Goal: Use online tool/utility: Utilize a website feature to perform a specific function

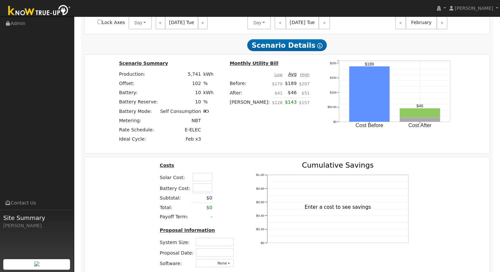
scroll to position [460, 0]
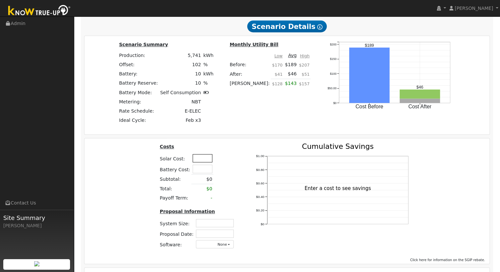
click at [198, 159] on input "text" at bounding box center [203, 158] width 20 height 8
type input "$20,910"
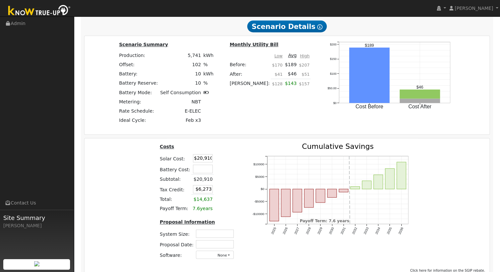
click at [138, 188] on div "Costs Solar Cost: $20,910 Battery Cost: Subtotal: $20,910 Tax Credit: $6,273 To…" at bounding box center [287, 204] width 410 height 122
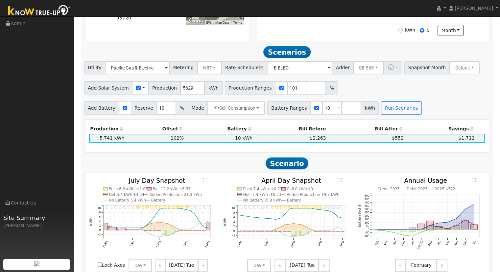
scroll to position [198, 0]
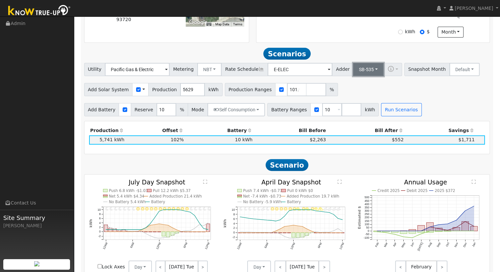
click at [360, 69] on button "SB-535" at bounding box center [368, 69] width 31 height 13
click at [357, 96] on link "ACC Plus" at bounding box center [363, 92] width 46 height 9
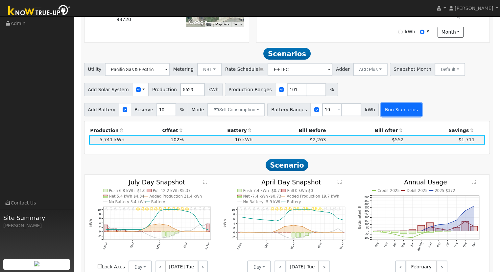
click at [381, 108] on button "Run Scenarios" at bounding box center [401, 109] width 40 height 13
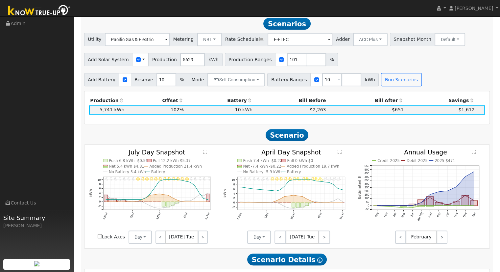
scroll to position [483, 0]
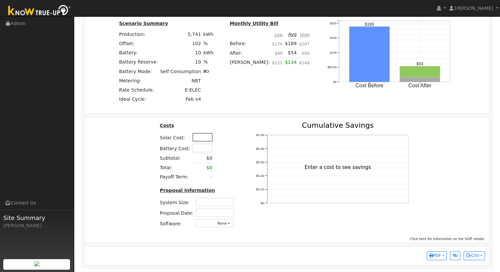
click at [198, 139] on input "text" at bounding box center [203, 137] width 20 height 8
type input "$20,910"
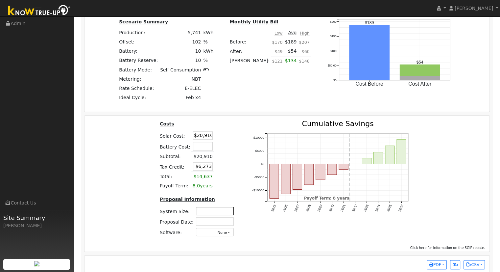
click at [207, 213] on input "text" at bounding box center [215, 210] width 38 height 8
type input "4.1"
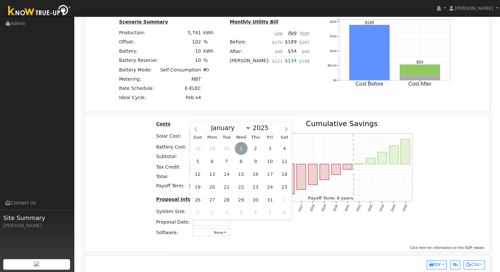
click at [241, 147] on span "1" at bounding box center [241, 148] width 13 height 13
type input "[DATE]"
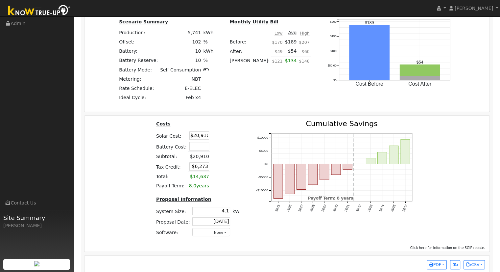
click at [450, 140] on div "Costs Solar Cost: $20,910 Battery Cost: Subtotal: $20,910 Tax Credit: $6,273 To…" at bounding box center [287, 181] width 410 height 122
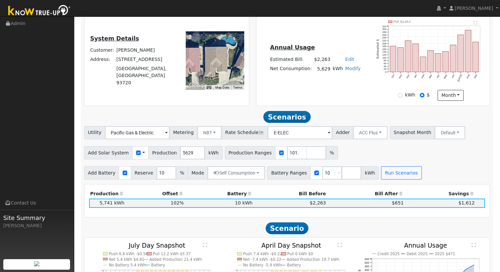
scroll to position [23, 0]
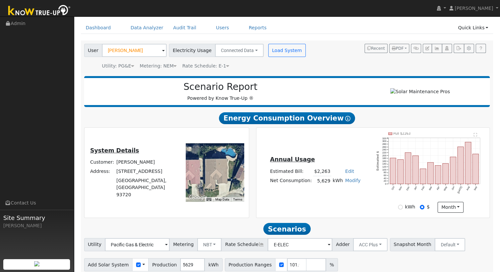
click at [346, 172] on link "Edit" at bounding box center [349, 170] width 9 height 5
type input "2589"
click at [351, 147] on div "Annual Usage Estimated Bill: $2,589 Edit Estimated Bill $ 2589 Annual Net Consu…" at bounding box center [372, 172] width 231 height 80
click at [360, 200] on div "Annual Usage Estimated Bill: $2,589 Edit Estimated Bill $ 2589 Annual Net Consu…" at bounding box center [372, 172] width 231 height 80
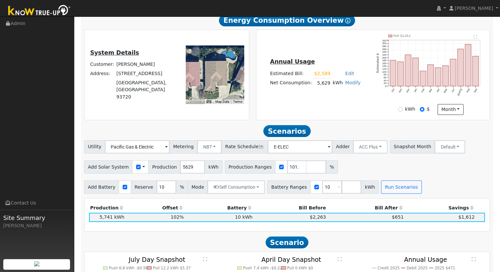
scroll to position [187, 0]
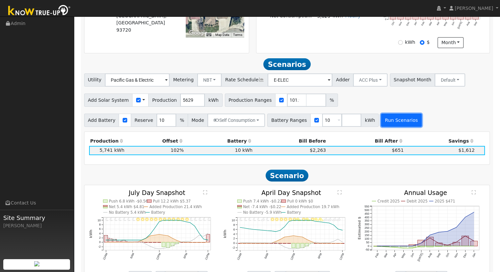
click at [390, 123] on button "Run Scenarios" at bounding box center [401, 119] width 40 height 13
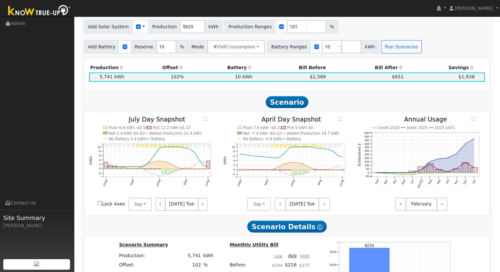
scroll to position [483, 0]
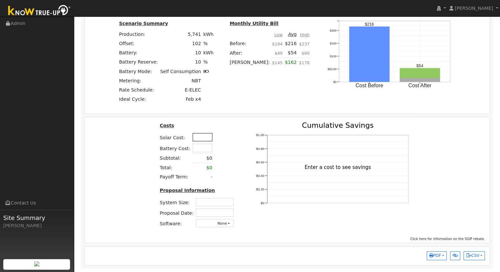
click at [198, 136] on input "text" at bounding box center [203, 137] width 20 height 8
type input "$20,910"
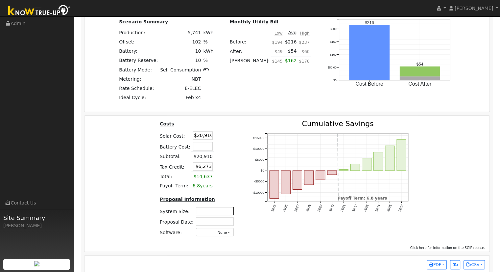
click at [221, 213] on input "text" at bounding box center [215, 210] width 38 height 8
type input "4.1"
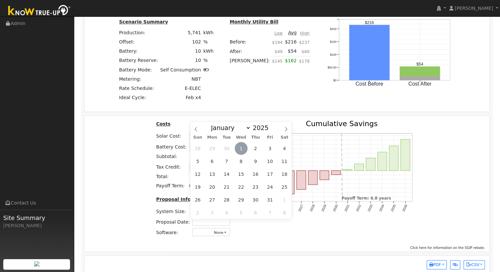
click at [240, 145] on span "1" at bounding box center [241, 148] width 13 height 13
type input "[DATE]"
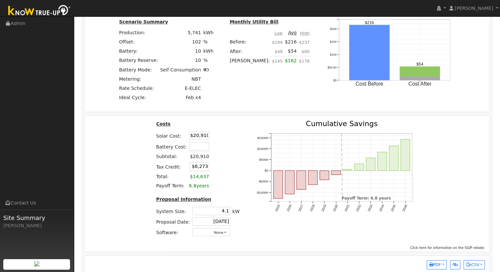
click at [469, 186] on div "Costs Solar Cost: $20,910 Battery Cost: Subtotal: $20,910 Tax Credit: $6,273 To…" at bounding box center [287, 181] width 410 height 122
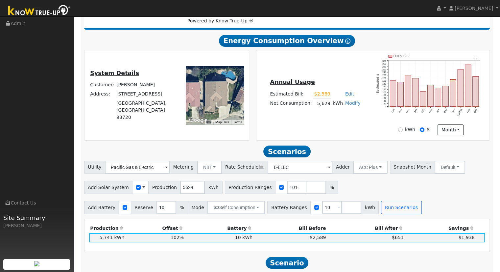
scroll to position [99, 0]
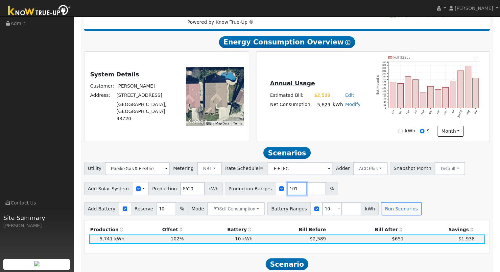
drag, startPoint x: 278, startPoint y: 188, endPoint x: 283, endPoint y: 167, distance: 21.9
click at [287, 188] on input "101.9896996216" at bounding box center [297, 188] width 20 height 13
type input "102.8957186"
click at [386, 210] on button "Run Scenarios" at bounding box center [401, 208] width 40 height 13
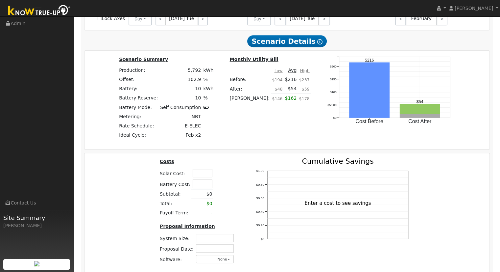
scroll to position [458, 0]
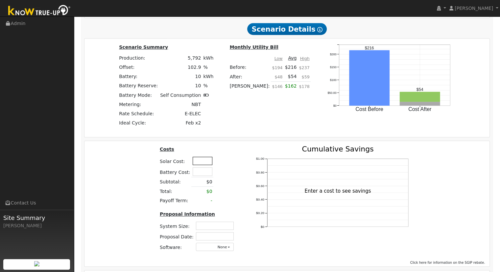
click at [202, 164] on input "text" at bounding box center [203, 161] width 20 height 8
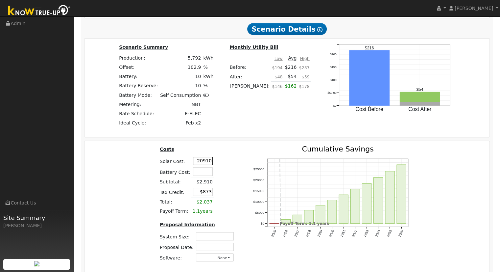
type input "$20,910"
type input "$6,273"
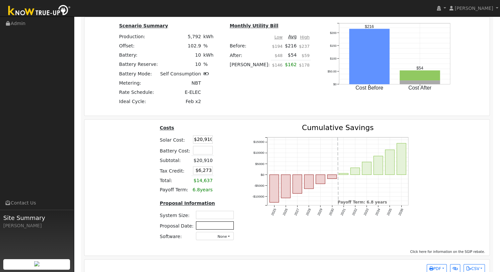
scroll to position [494, 0]
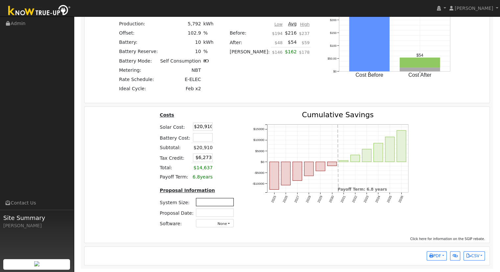
click at [216, 204] on input "text" at bounding box center [215, 202] width 38 height 8
click at [225, 197] on td at bounding box center [215, 202] width 40 height 11
click at [229, 202] on input "text" at bounding box center [215, 202] width 38 height 8
type input "4.1"
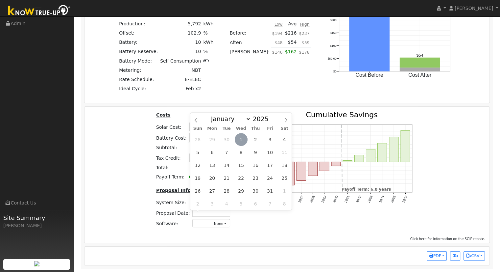
click at [241, 139] on span "1" at bounding box center [241, 139] width 13 height 13
type input "[DATE]"
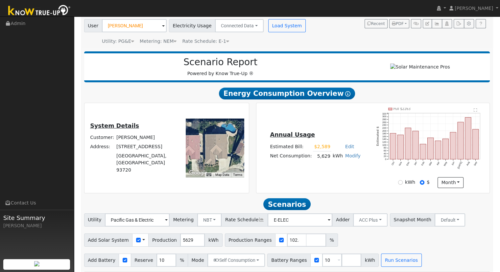
scroll to position [0, 0]
